Goal: Task Accomplishment & Management: Complete application form

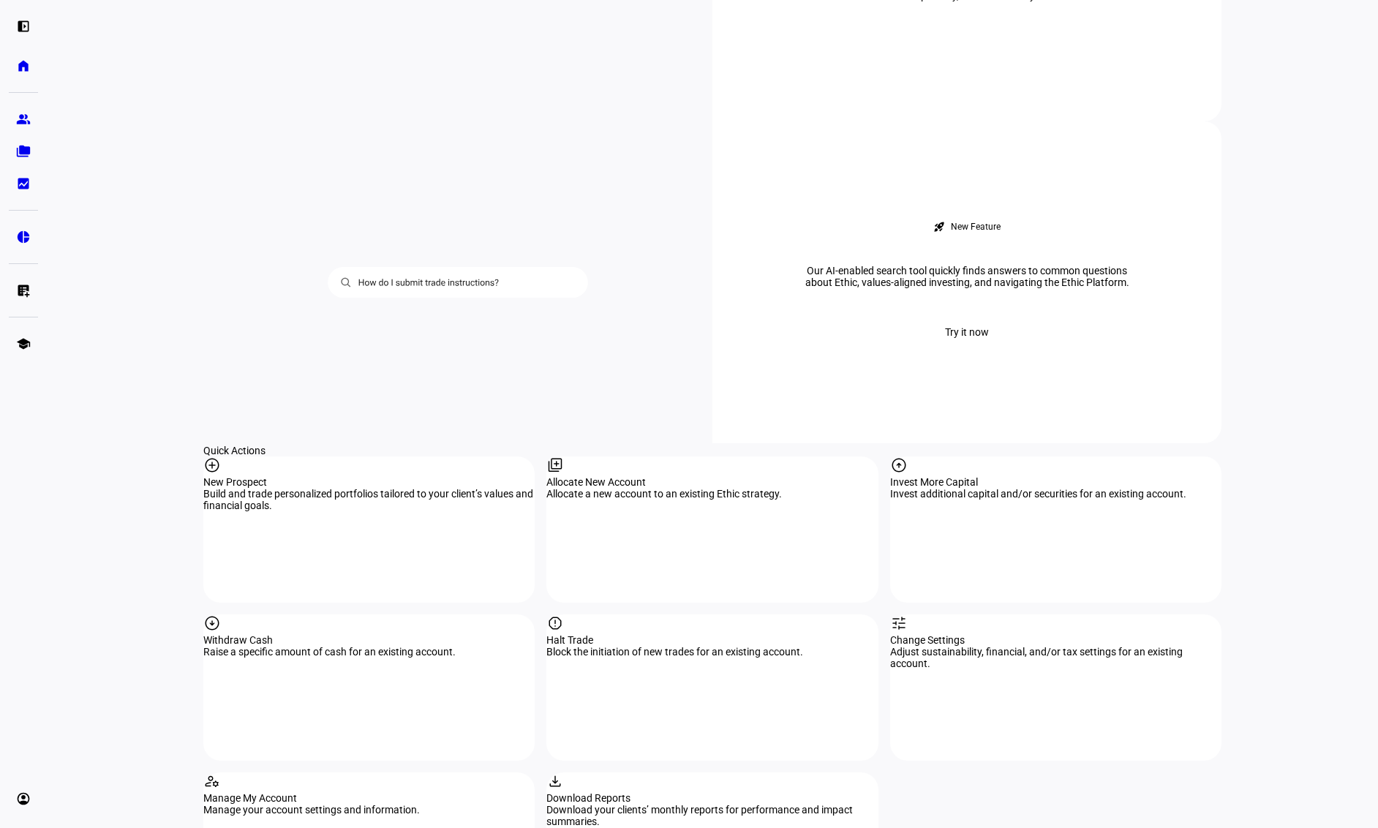
scroll to position [1171, 0]
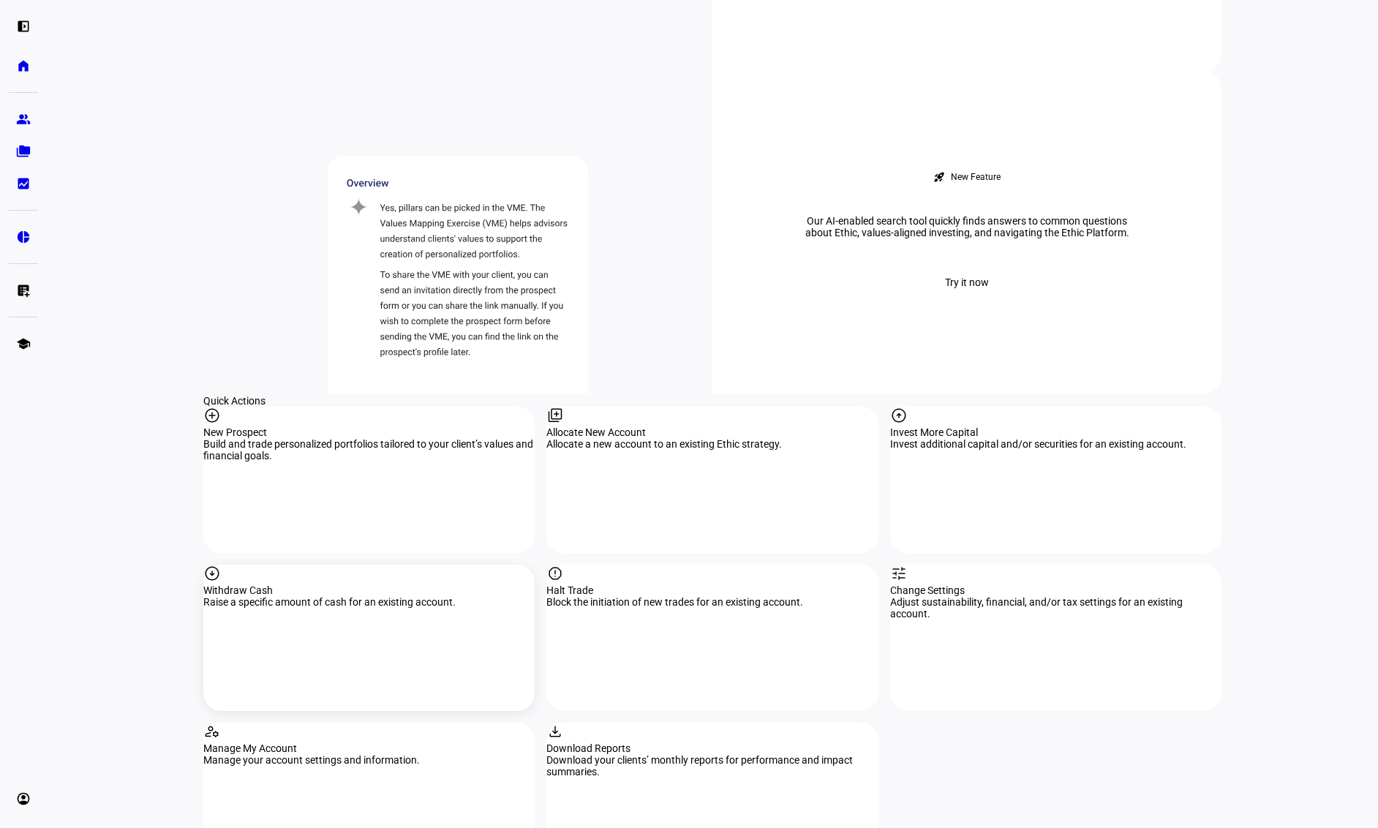
click at [336, 565] on div "arrow_circle_down Withdraw Cash Raise a specific amount of cash for an existing…" at bounding box center [368, 638] width 331 height 146
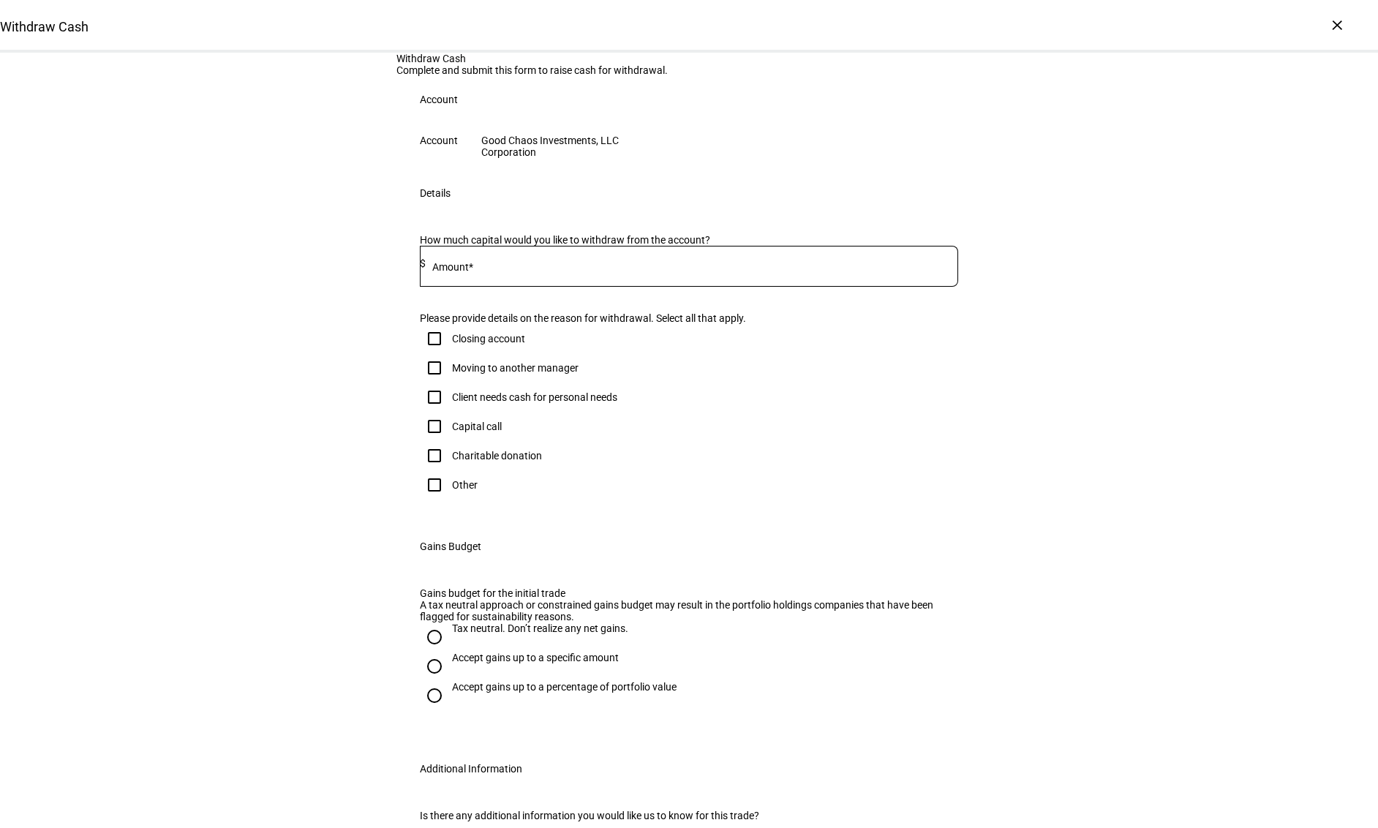
click at [619, 146] on div "Good Chaos Investments, LLC" at bounding box center [550, 141] width 138 height 12
click at [548, 269] on input at bounding box center [692, 264] width 533 height 12
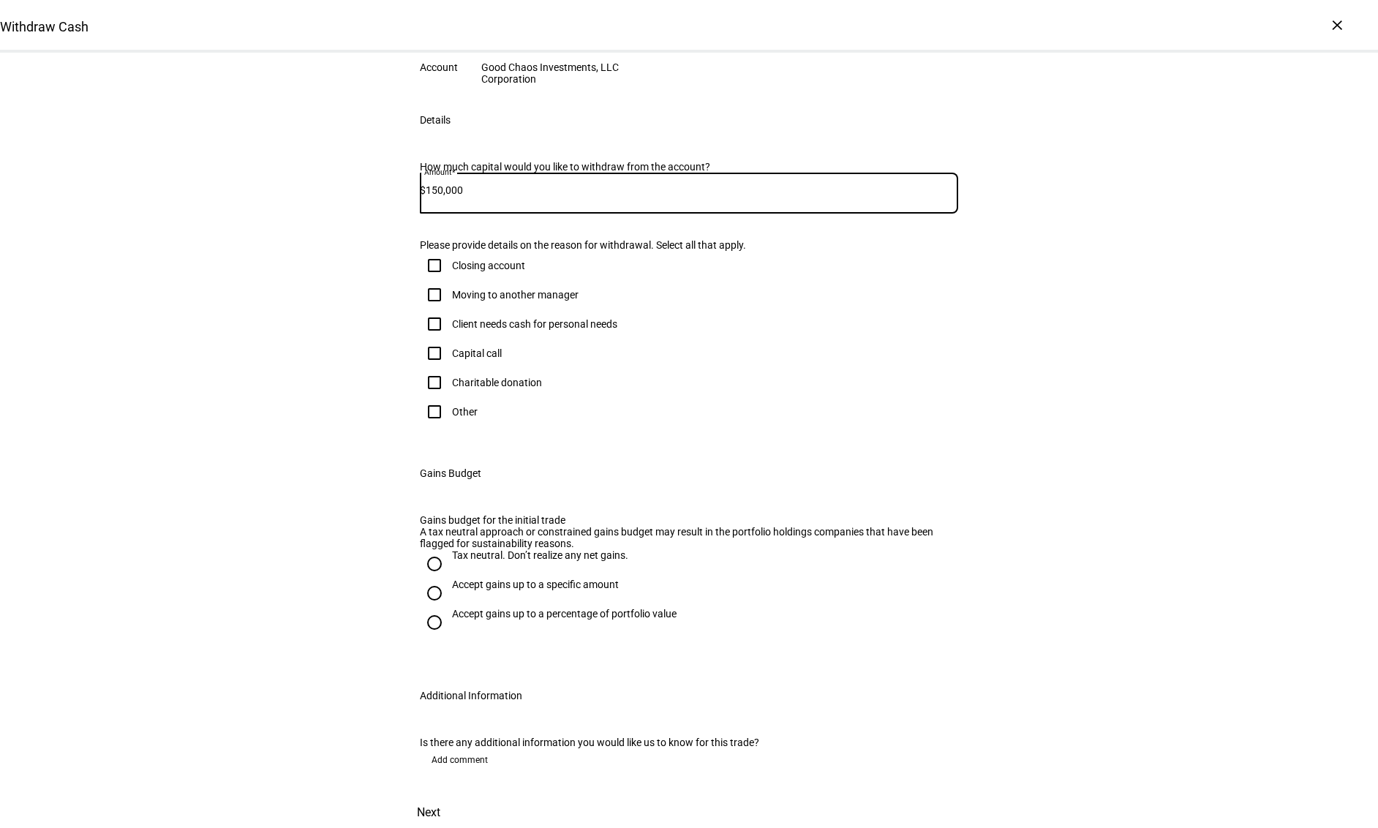
type input "150,000"
click at [433, 427] on input "Other" at bounding box center [434, 411] width 29 height 29
checkbox input "true"
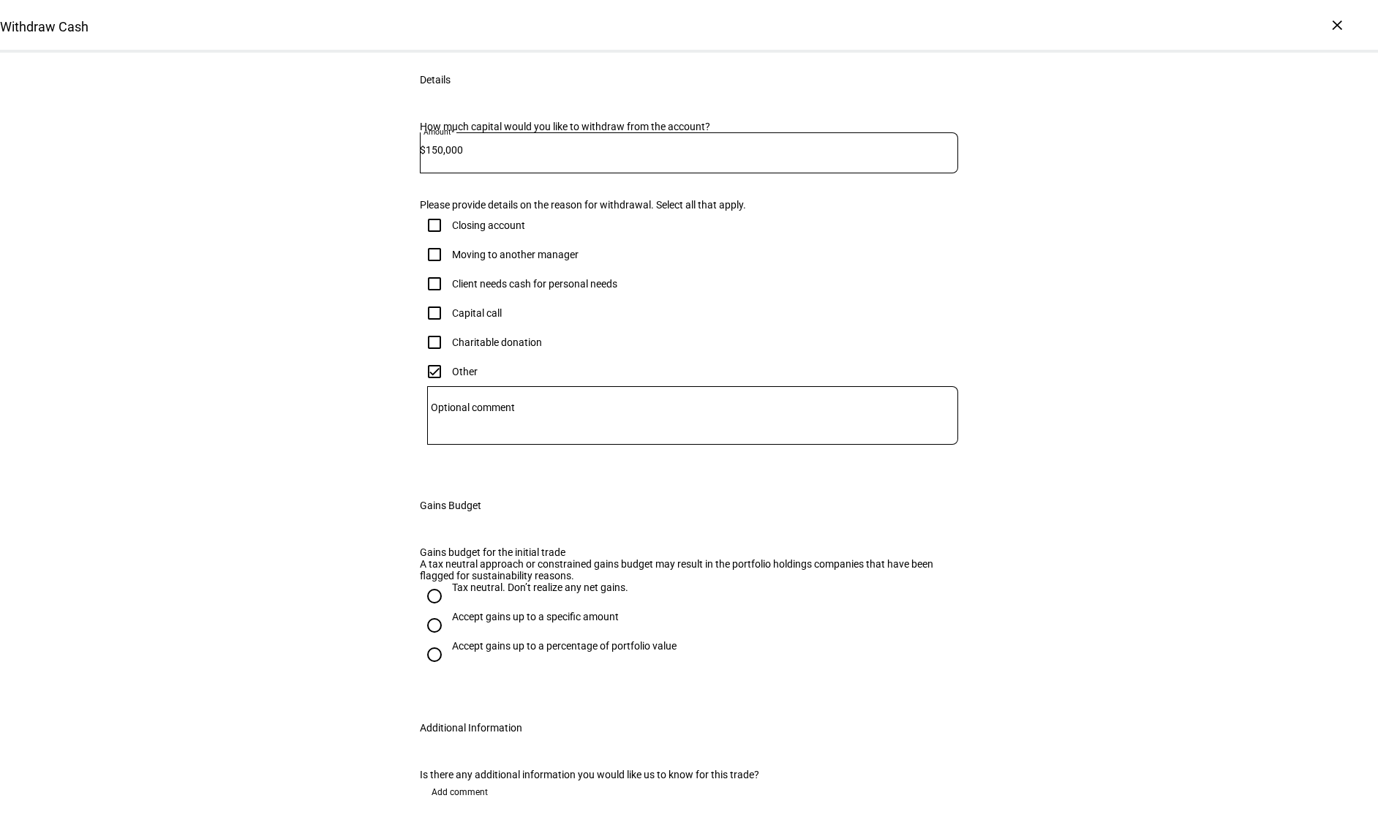
scroll to position [146, 0]
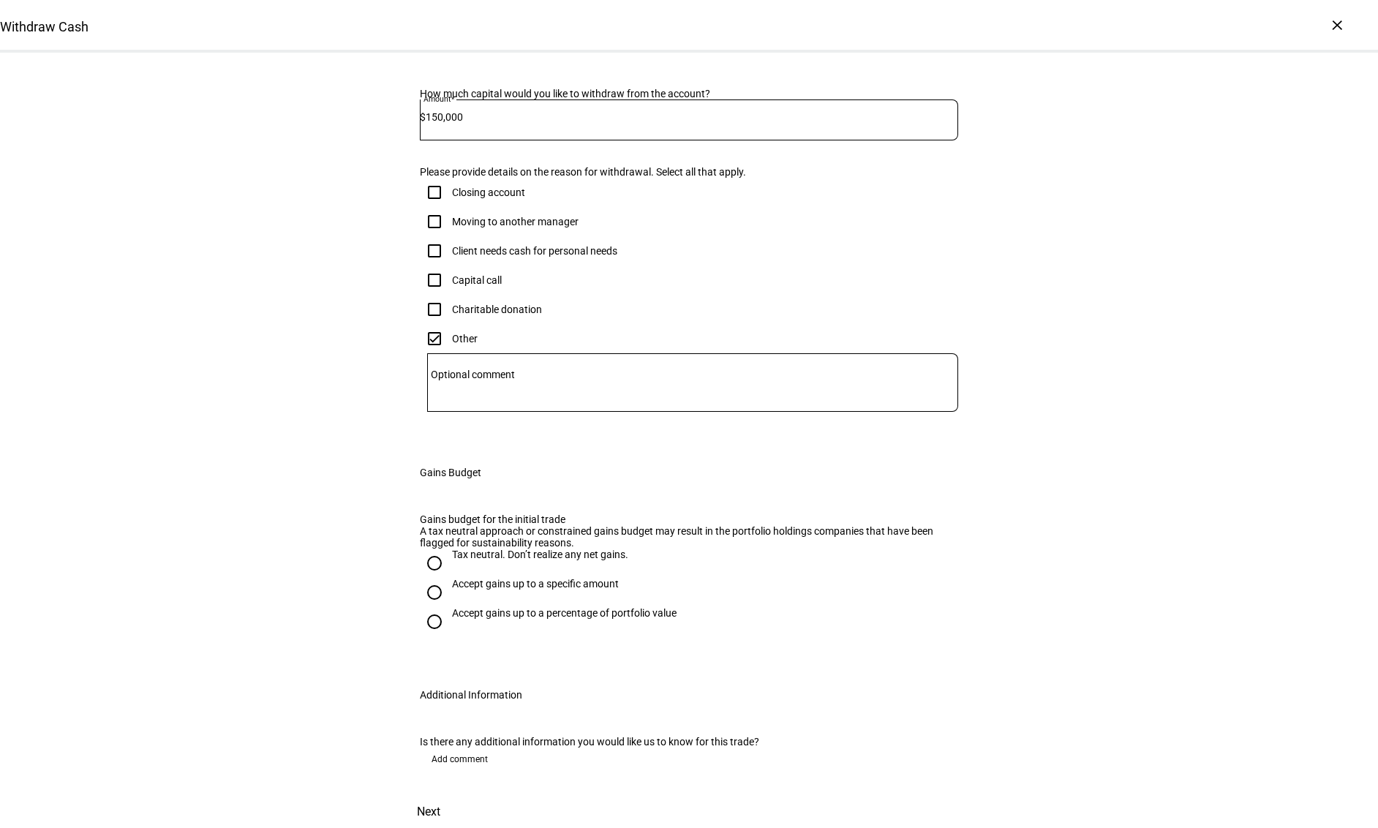
click at [514, 380] on mat-label "Optional comment" at bounding box center [473, 375] width 84 height 12
click at [514, 400] on textarea "Optional comment" at bounding box center [692, 382] width 531 height 35
click at [528, 353] on div "Other" at bounding box center [689, 338] width 539 height 29
click at [489, 547] on div "Tax neutral. Don’t realize any net gains." at bounding box center [540, 553] width 176 height 12
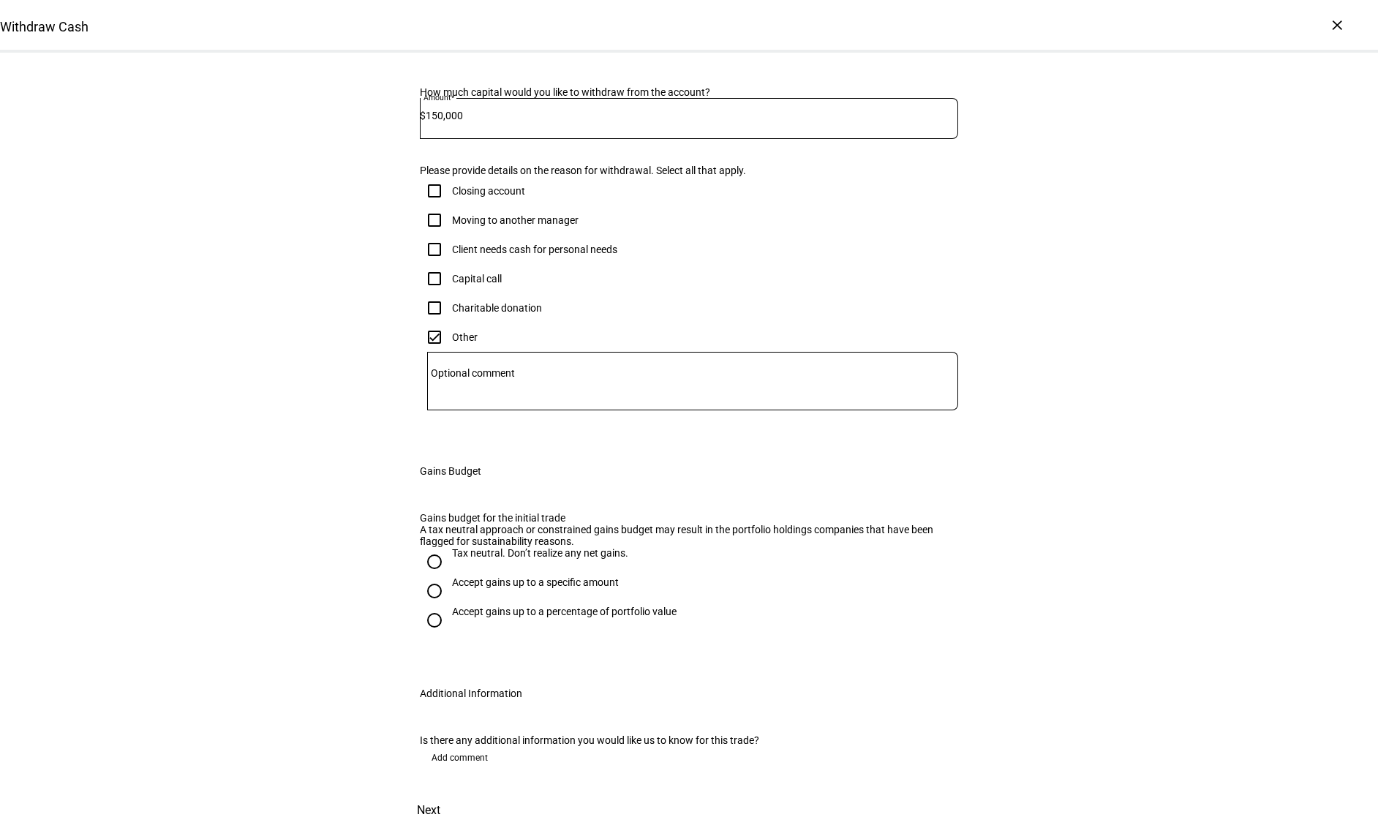
click at [449, 547] on input "Tax neutral. Don’t realize any net gains." at bounding box center [434, 561] width 29 height 29
radio input "true"
click at [457, 746] on span "Add comment" at bounding box center [460, 757] width 56 height 23
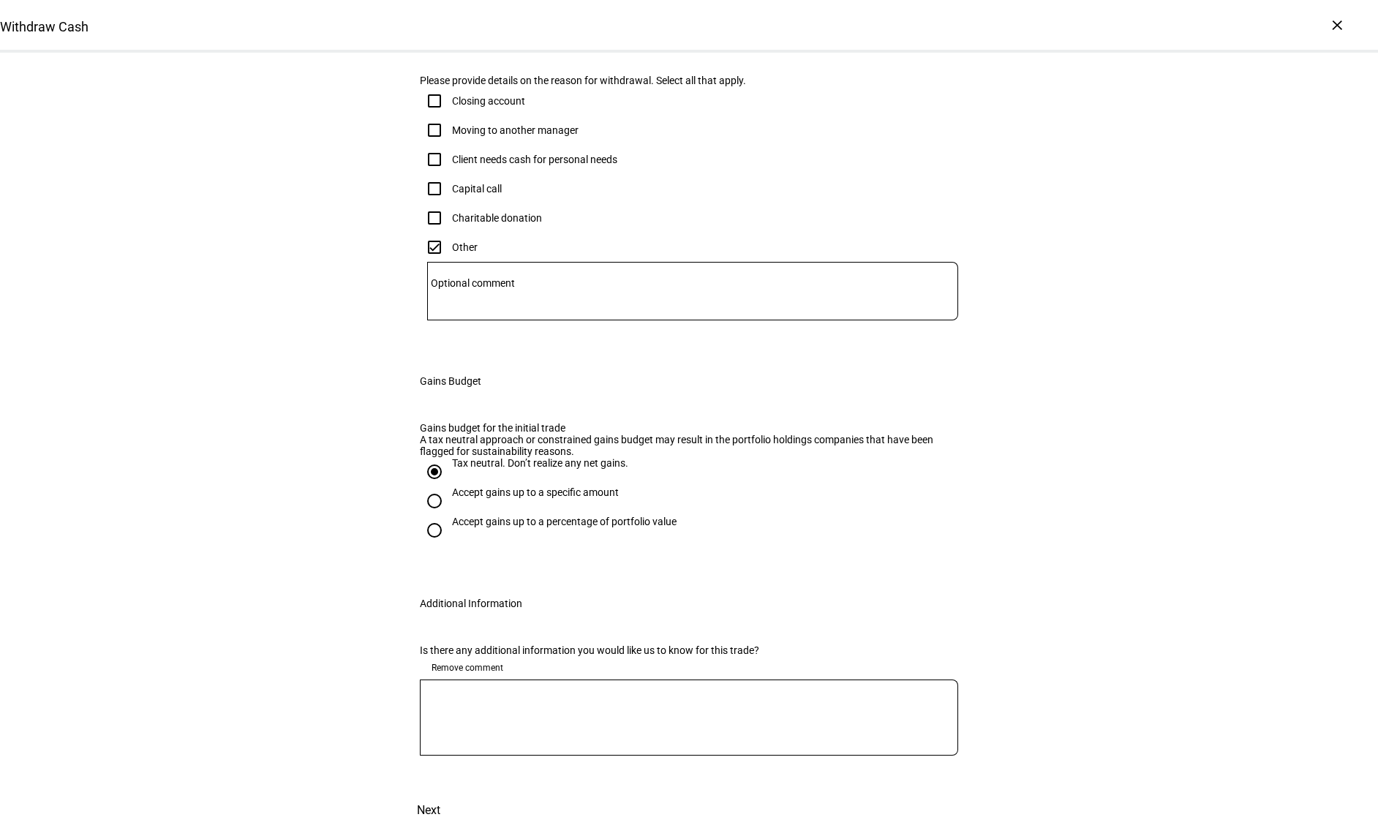
click at [503, 738] on textarea at bounding box center [689, 717] width 539 height 53
paste textarea "o Please also include [EMAIL_ADDRESS][DOMAIN_NAME], [EMAIL_ADDRESS][DOMAIN_NAME…"
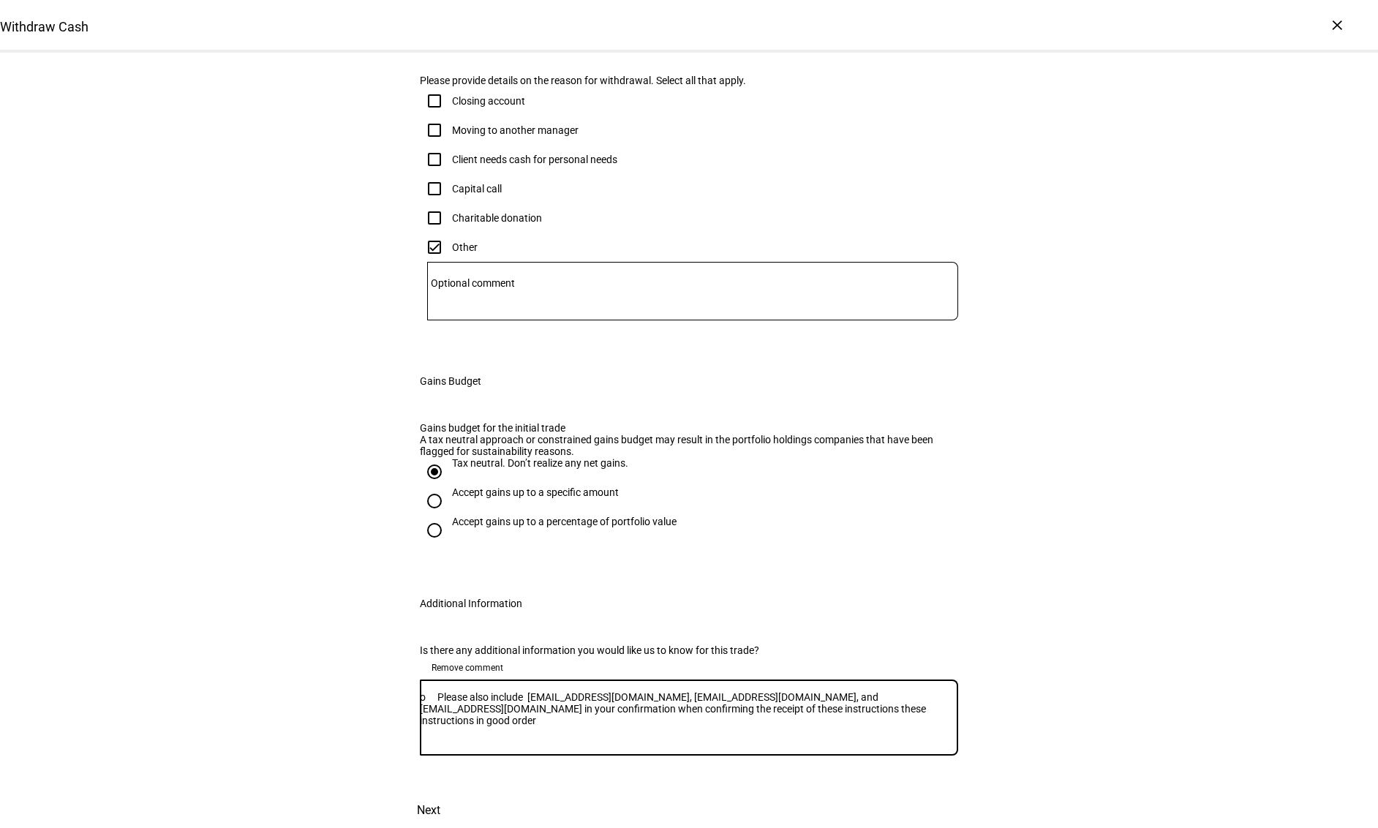
click at [449, 738] on textarea "o Please also include [EMAIL_ADDRESS][DOMAIN_NAME], [EMAIL_ADDRESS][DOMAIN_NAME…" at bounding box center [689, 717] width 539 height 53
click at [868, 744] on textarea "Please also include [EMAIL_ADDRESS][DOMAIN_NAME], [EMAIL_ADDRESS][DOMAIN_NAME],…" at bounding box center [689, 717] width 539 height 53
type textarea "Please also include [EMAIL_ADDRESS][DOMAIN_NAME], [EMAIL_ADDRESS][DOMAIN_NAME],…"
click at [440, 793] on span "Next" at bounding box center [428, 810] width 23 height 35
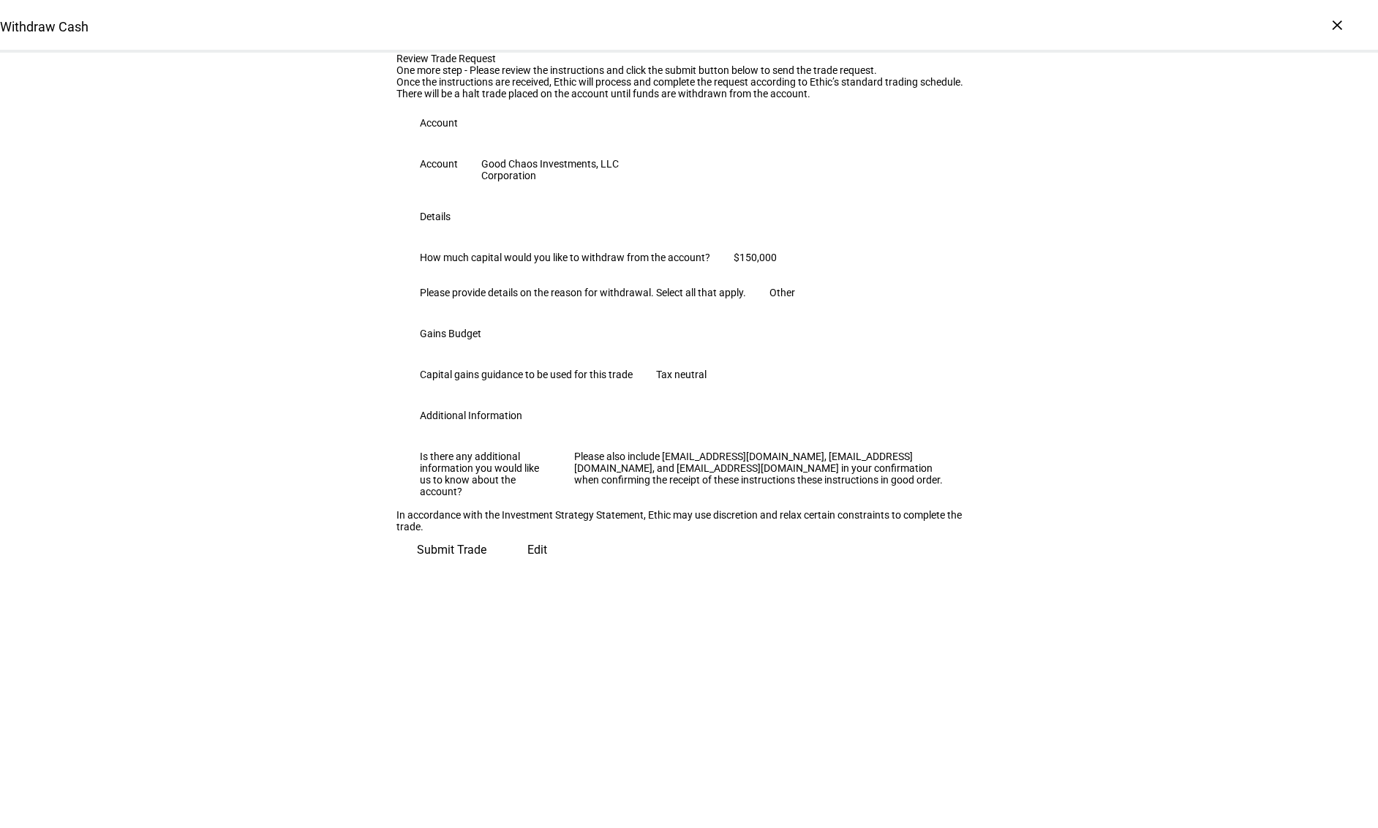
scroll to position [141, 0]
click at [528, 568] on span "Edit" at bounding box center [538, 550] width 20 height 35
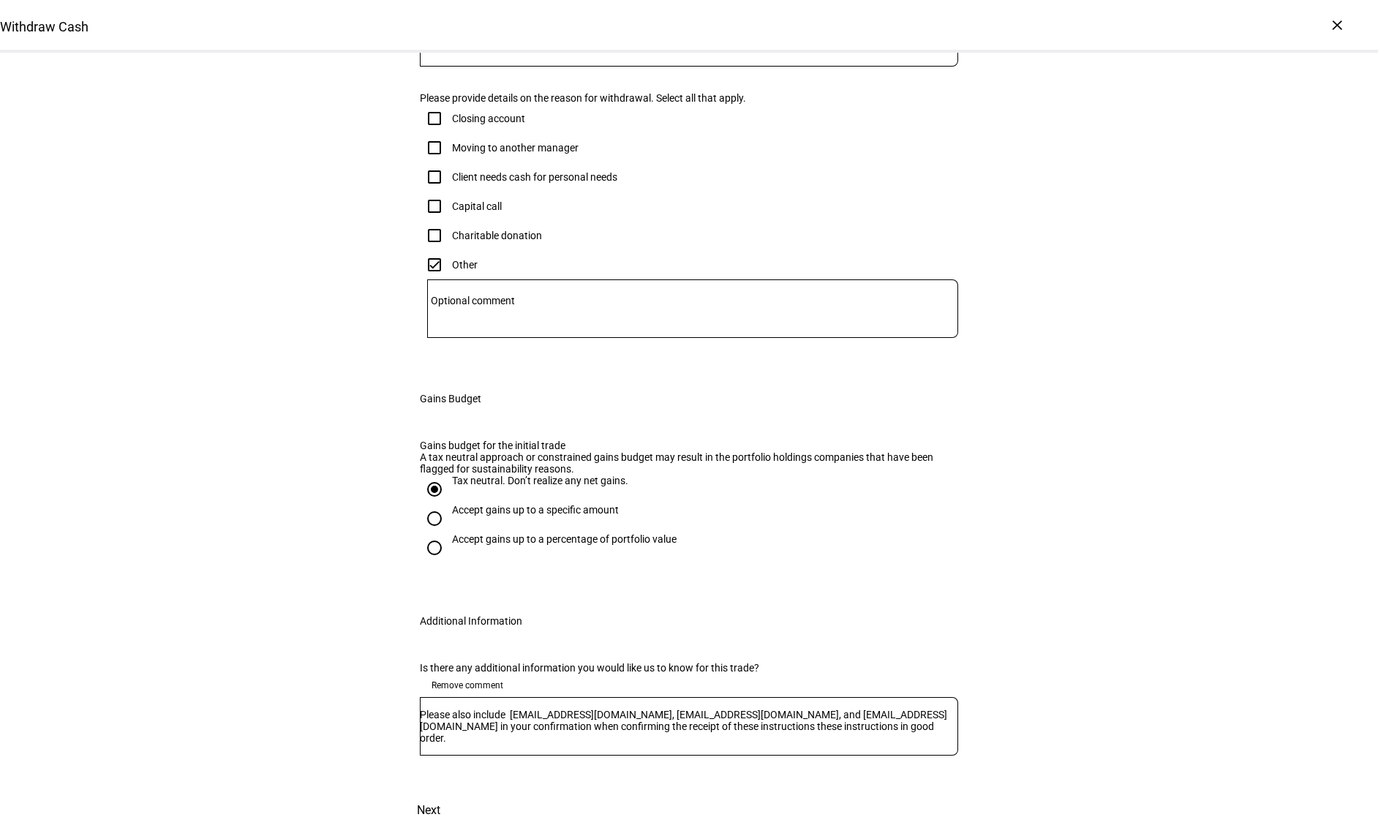
scroll to position [638, 0]
click at [890, 709] on textarea "Please also include [EMAIL_ADDRESS][DOMAIN_NAME], [EMAIL_ADDRESS][DOMAIN_NAME],…" at bounding box center [689, 726] width 539 height 35
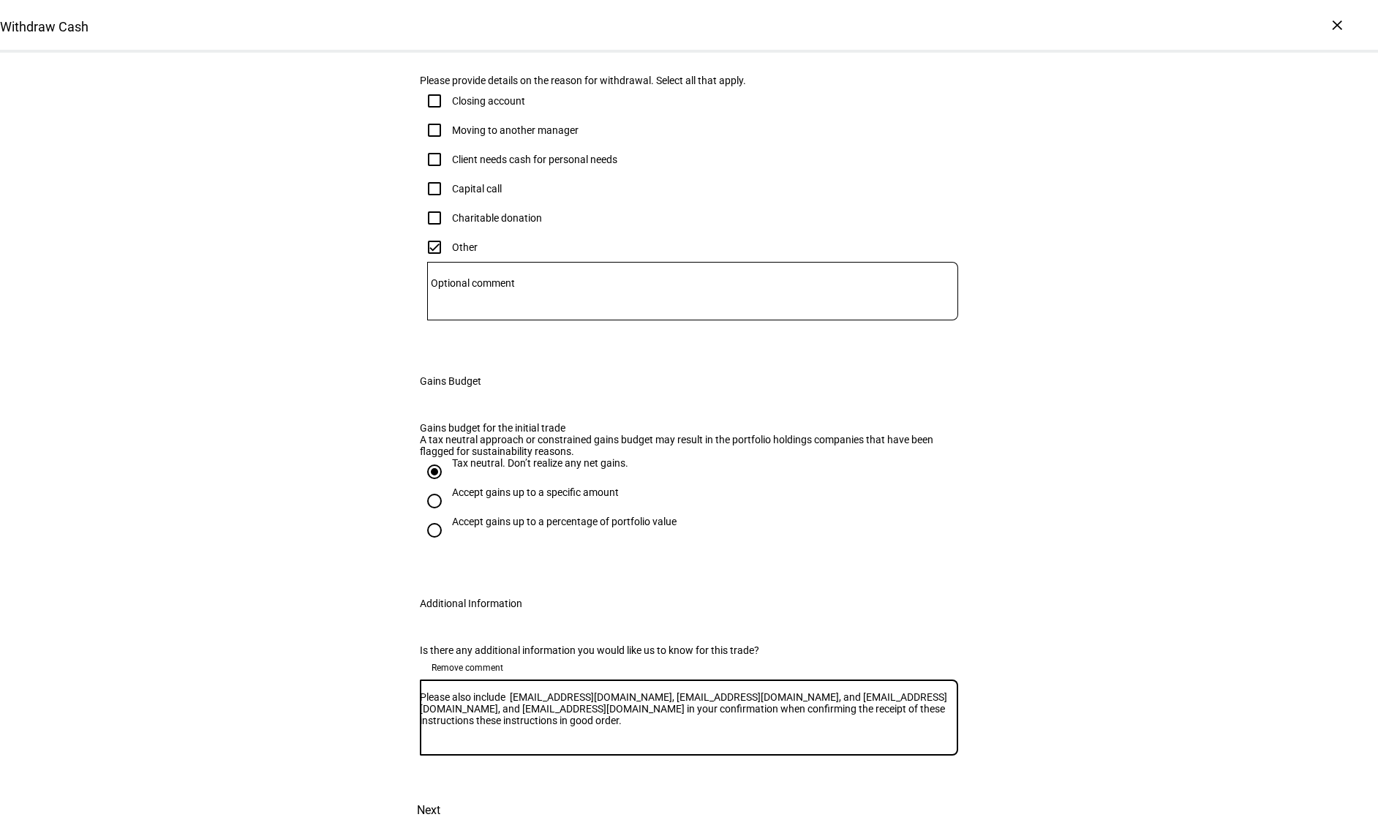
type textarea "Please also include [EMAIL_ADDRESS][DOMAIN_NAME], [EMAIL_ADDRESS][DOMAIN_NAME],…"
click at [588, 699] on textarea "Please also include [EMAIL_ADDRESS][DOMAIN_NAME], [EMAIL_ADDRESS][DOMAIN_NAME],…" at bounding box center [689, 717] width 539 height 53
click at [440, 793] on span "Next" at bounding box center [428, 810] width 23 height 35
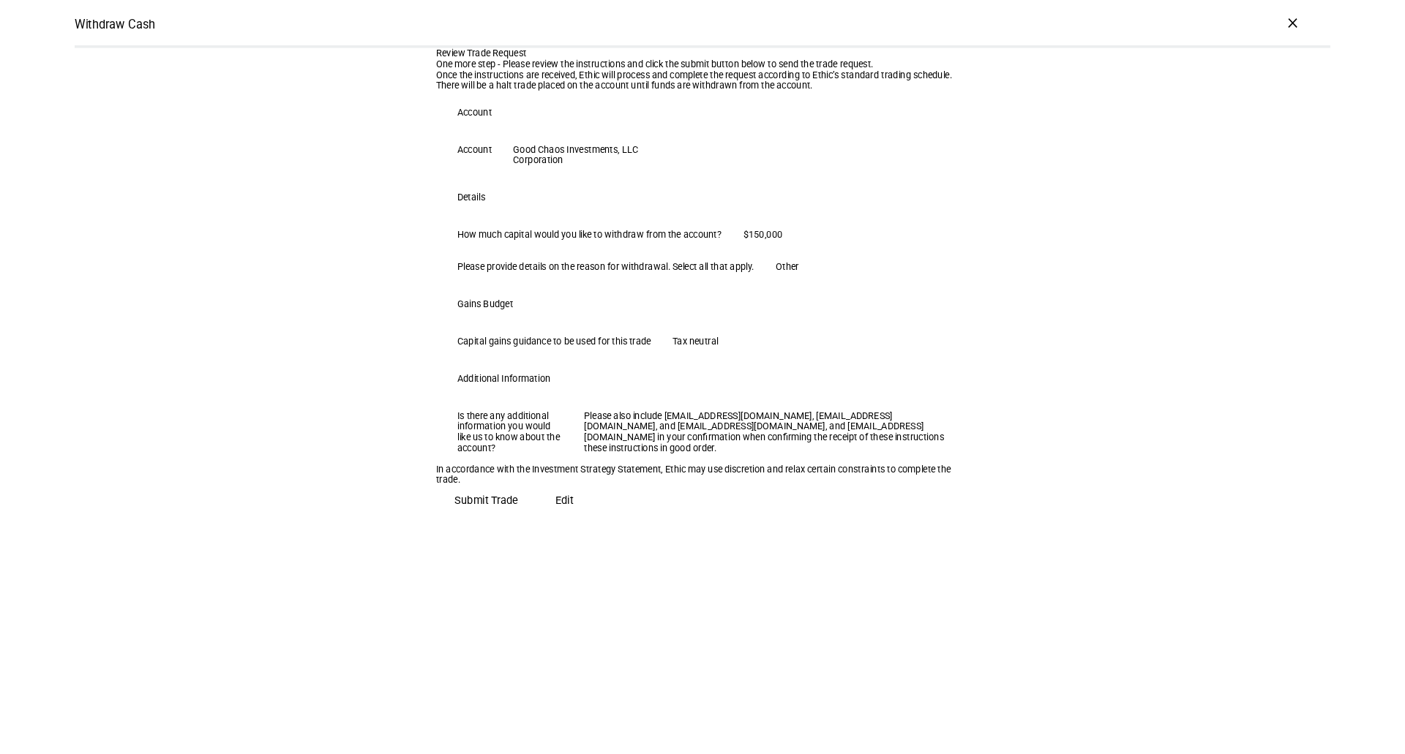
scroll to position [10, 0]
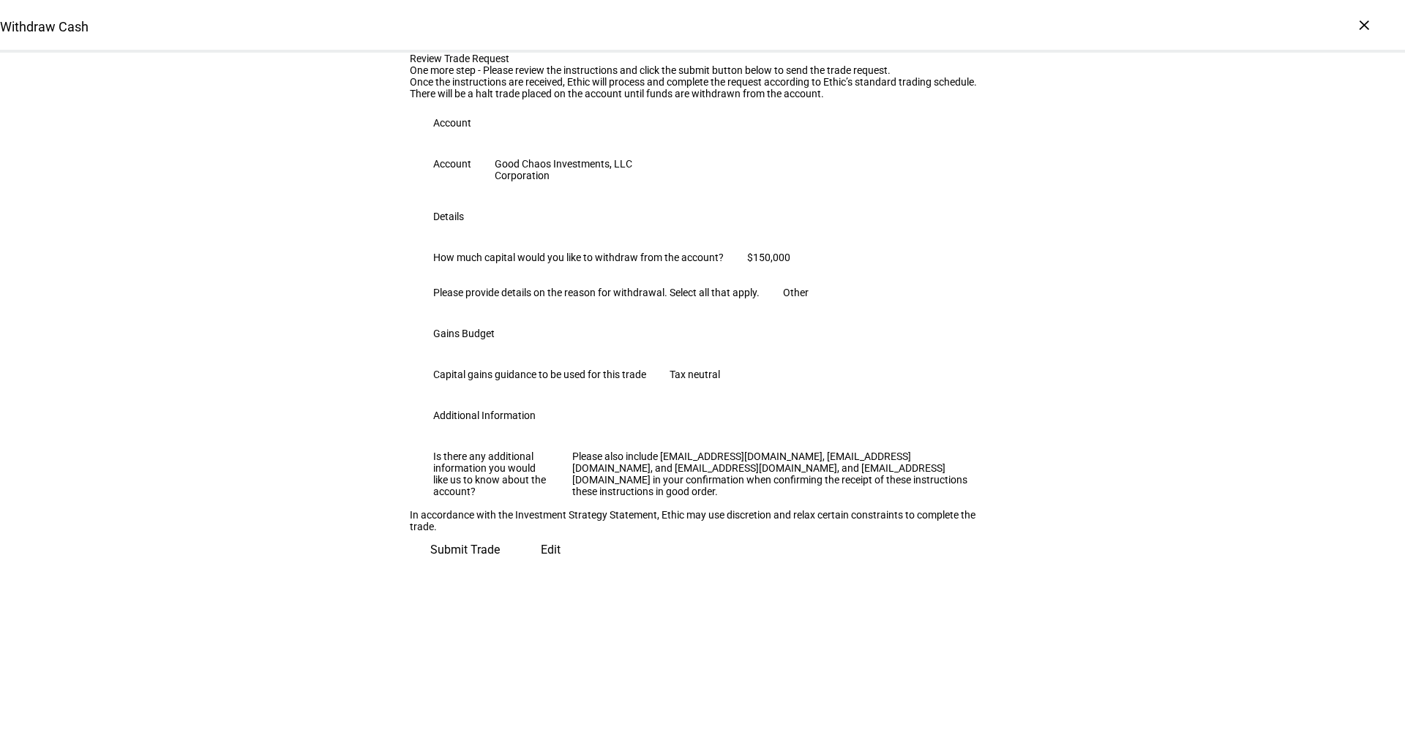
drag, startPoint x: 151, startPoint y: 150, endPoint x: 220, endPoint y: 20, distance: 146.6
click at [157, 130] on div "Review Trade Request One more step - Please review the instructions and click t…" at bounding box center [702, 310] width 1405 height 515
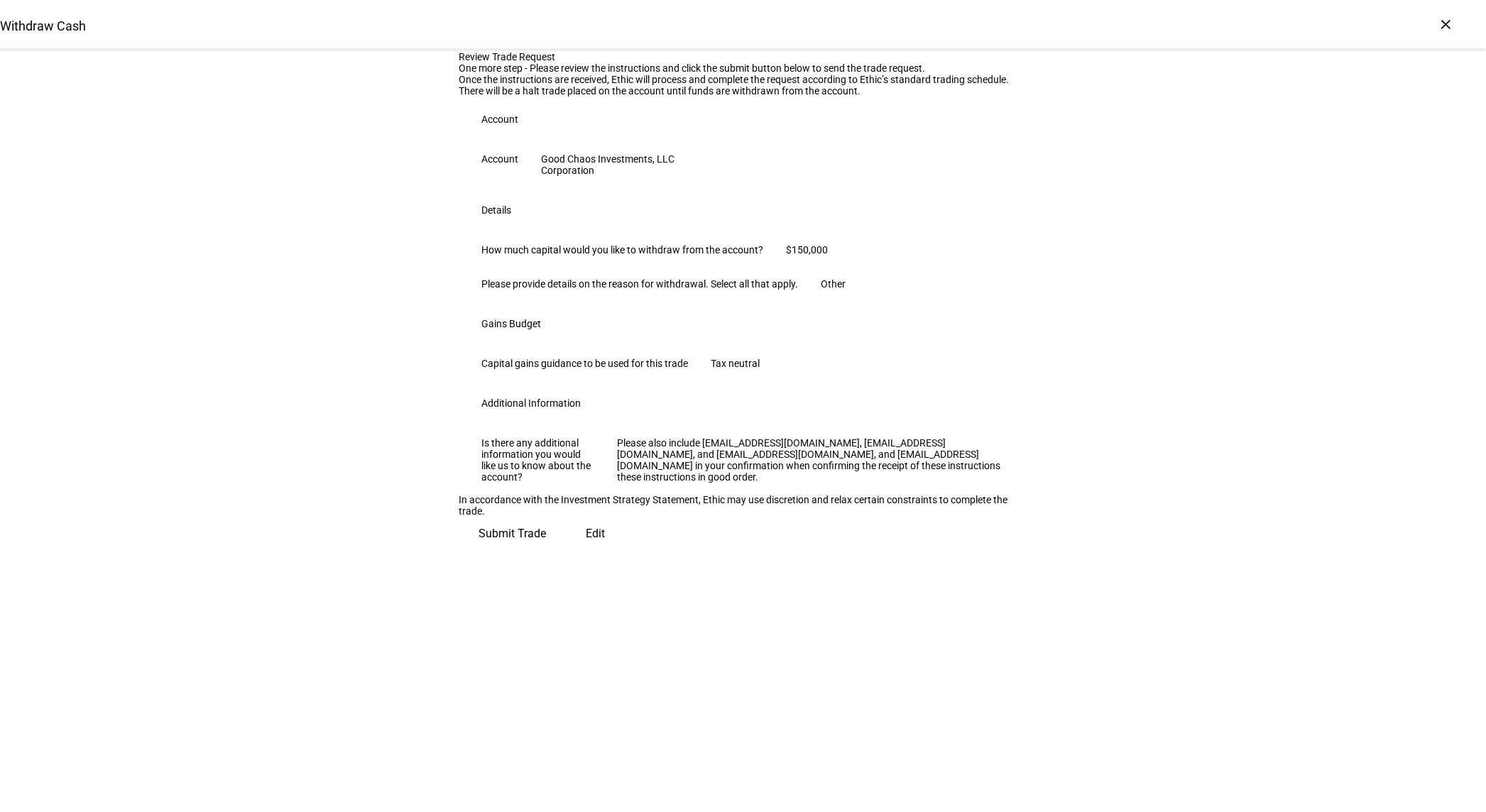
drag, startPoint x: 1334, startPoint y: 1, endPoint x: 1175, endPoint y: 356, distance: 389.0
click at [1175, 356] on div "Review Trade Request One more step - Please review the instructions and click t…" at bounding box center [743, 301] width 1486 height 500
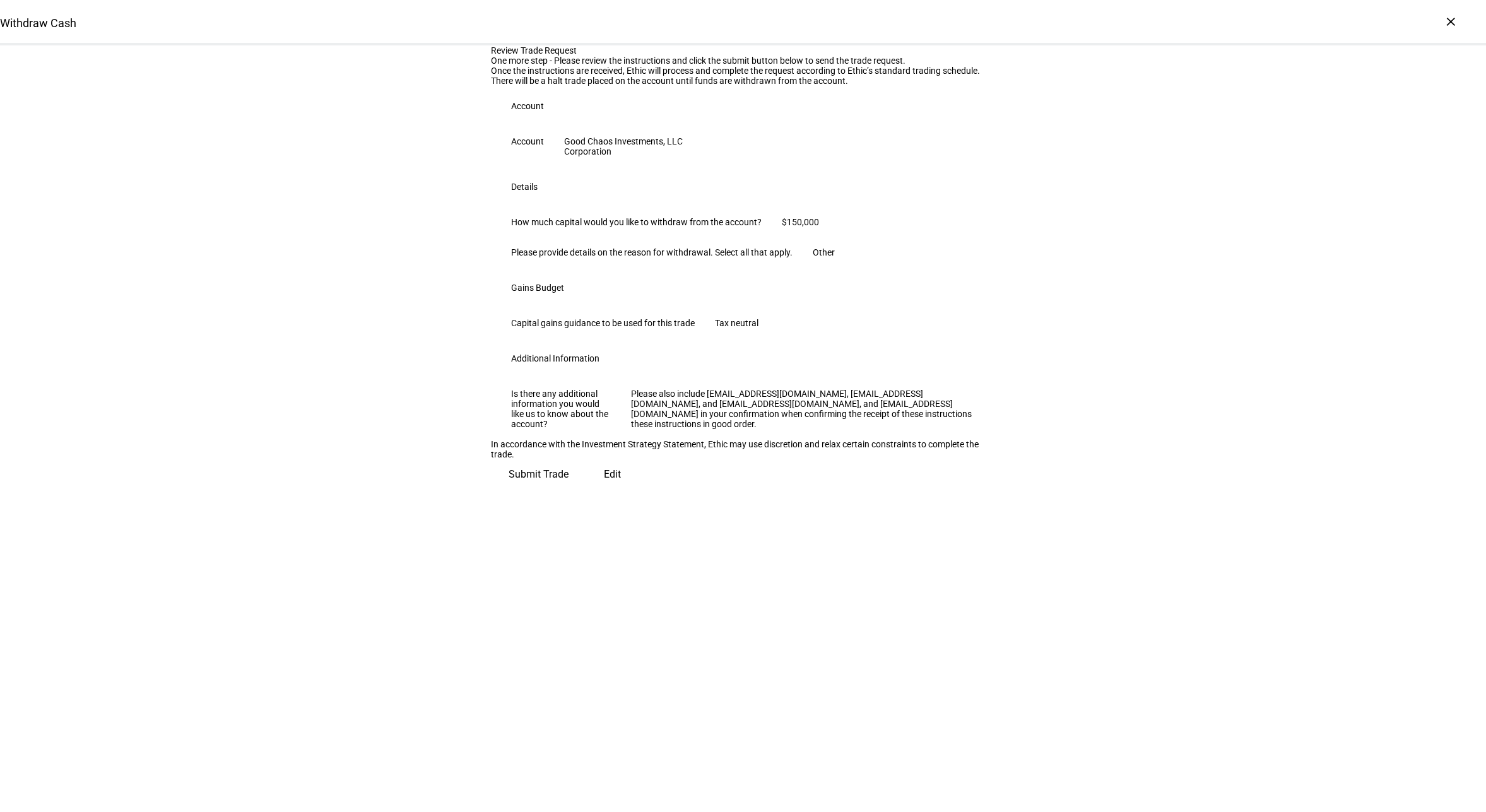
drag, startPoint x: 1275, startPoint y: 3, endPoint x: 1133, endPoint y: 304, distance: 332.8
click at [1133, 304] on div "Review Trade Request One more step - Please review the instructions and click t…" at bounding box center [743, 267] width 1486 height 444
click at [1188, 396] on div "Review Trade Request One more step - Please review the instructions and click t…" at bounding box center [743, 267] width 1486 height 444
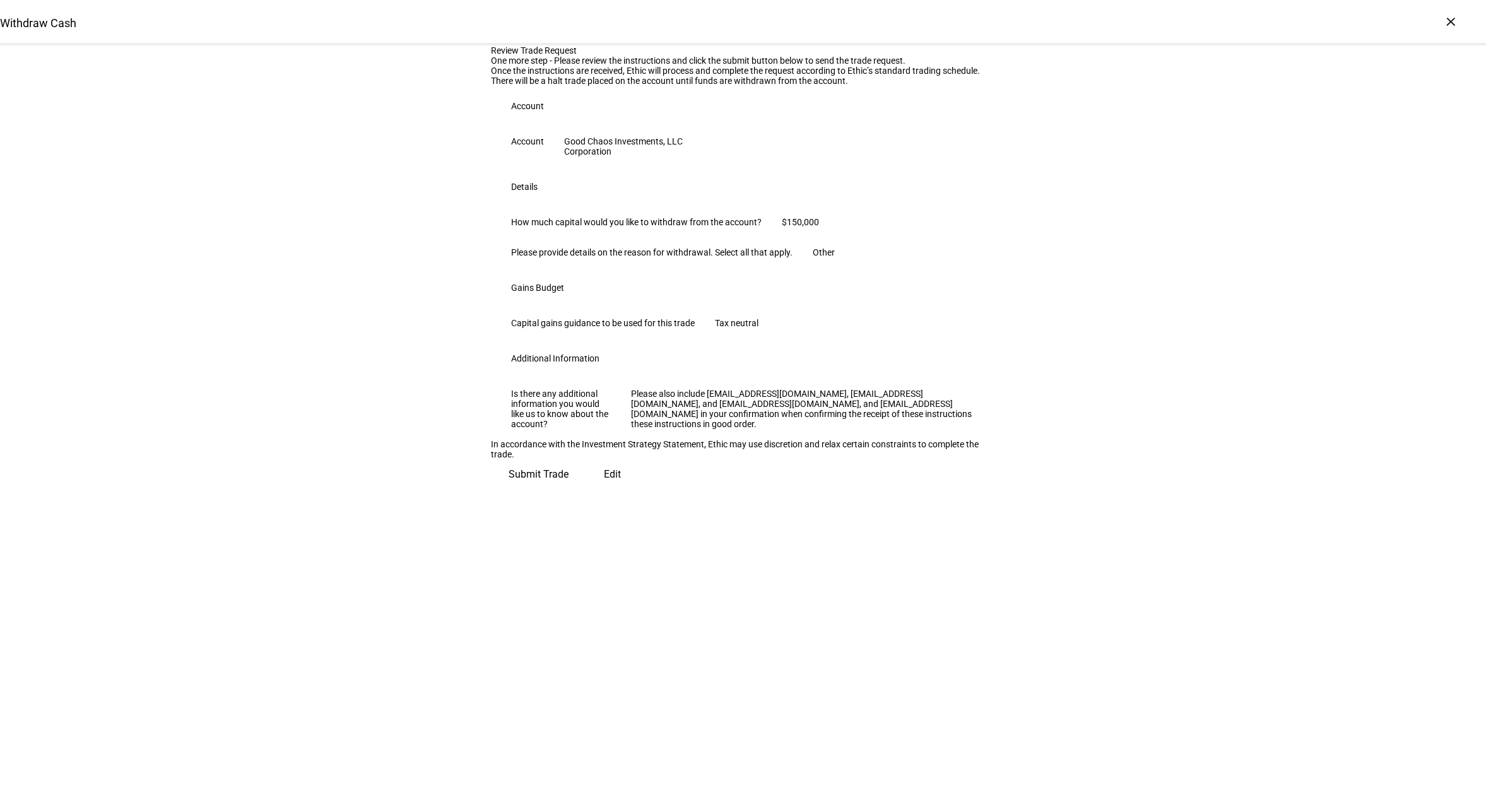
drag, startPoint x: 1292, startPoint y: 503, endPoint x: 1271, endPoint y: 497, distance: 21.8
click at [1188, 490] on div "Review Trade Request One more step - Please review the instructions and click t…" at bounding box center [743, 267] width 1486 height 444
click at [312, 254] on div "Review Trade Request One more step - Please review the instructions and click t…" at bounding box center [743, 267] width 1486 height 444
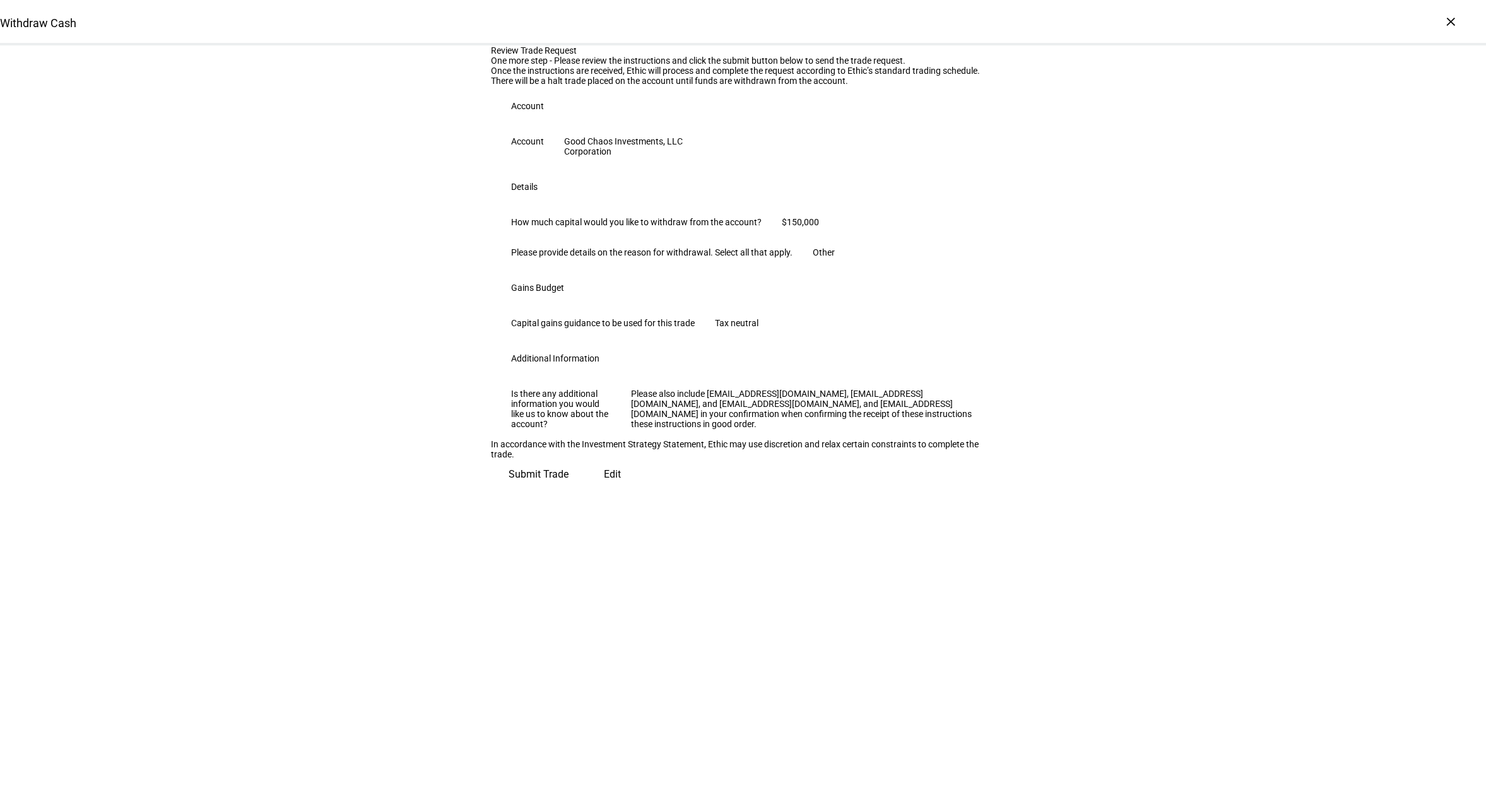
click at [1188, 490] on div "Review Trade Request One more step - Please review the instructions and click t…" at bounding box center [743, 267] width 1486 height 444
drag, startPoint x: 403, startPoint y: 275, endPoint x: 390, endPoint y: 292, distance: 21.4
click at [392, 289] on div "Review Trade Request One more step - Please review the instructions and click t…" at bounding box center [743, 267] width 1486 height 444
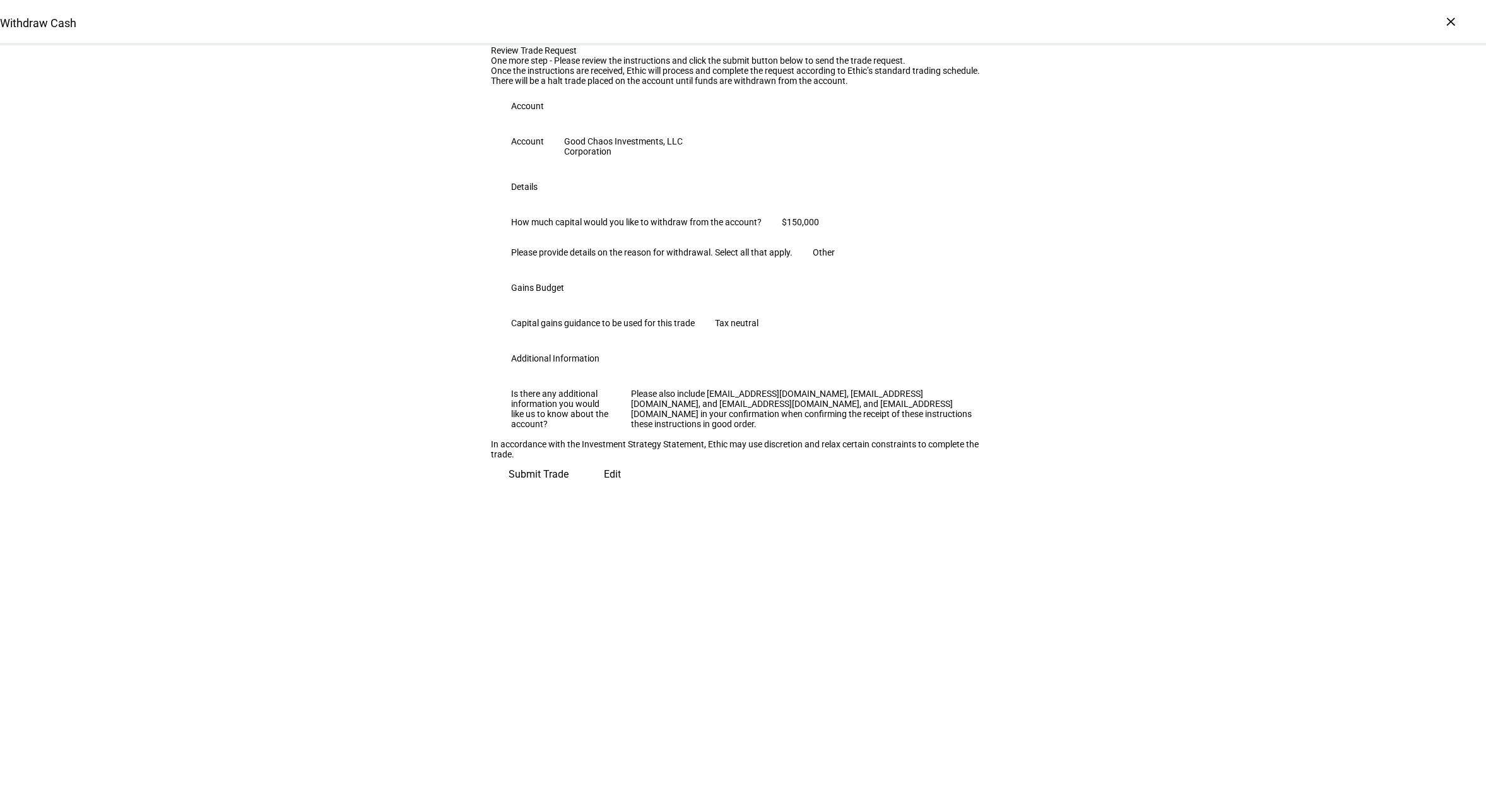
click at [1188, 258] on div "Review Trade Request One more step - Please review the instructions and click t…" at bounding box center [743, 267] width 1486 height 444
click at [1068, 391] on div "Review Trade Request One more step - Please review the instructions and click t…" at bounding box center [743, 267] width 1486 height 444
click at [568, 490] on span "Submit Trade" at bounding box center [539, 474] width 60 height 30
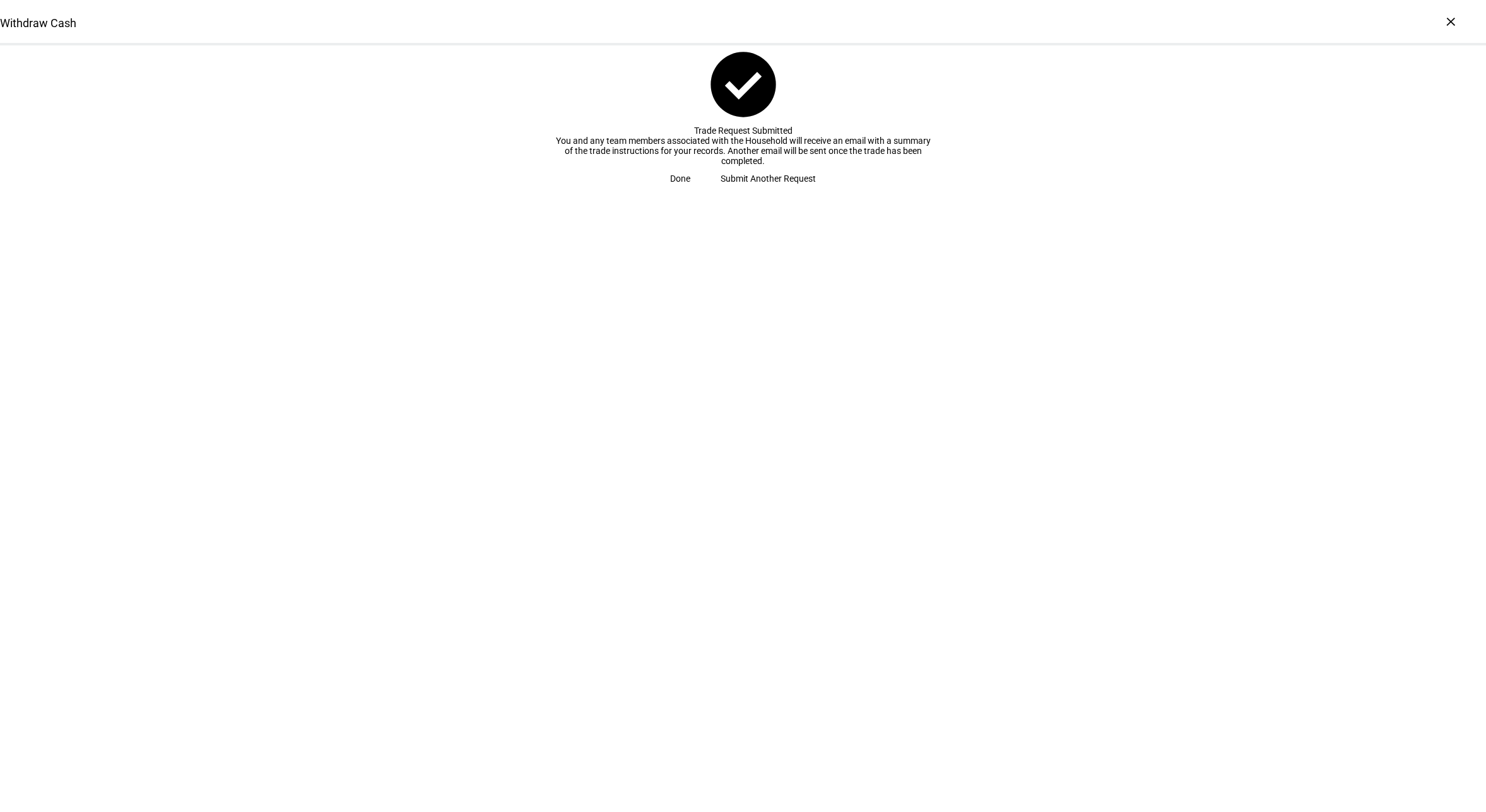
click at [705, 191] on span at bounding box center [680, 178] width 51 height 25
